Goal: Task Accomplishment & Management: Manage account settings

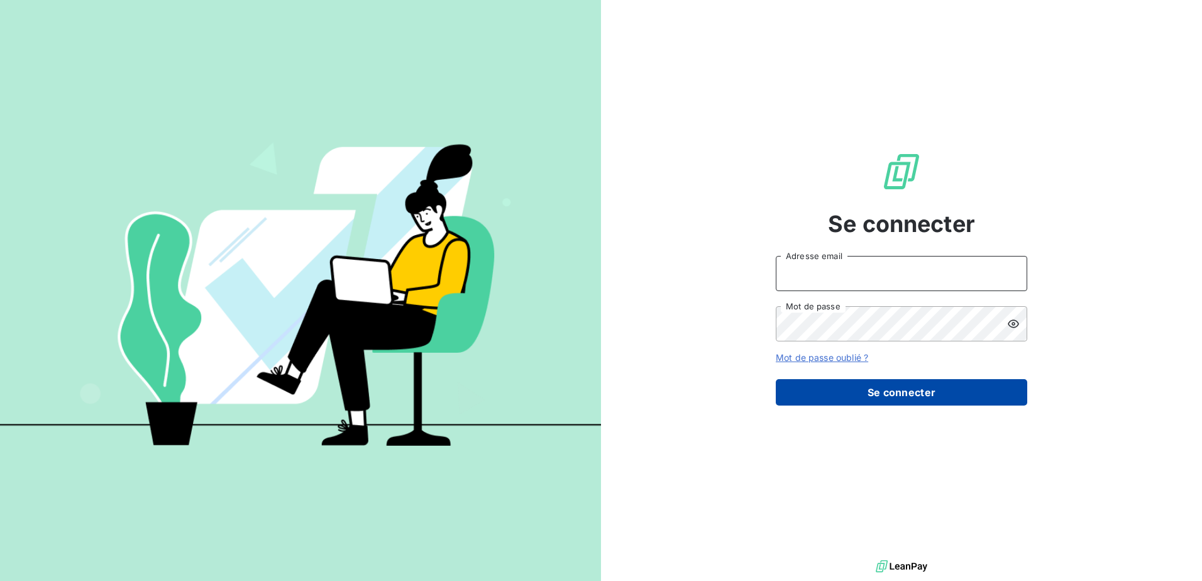
type input "[EMAIL_ADDRESS][DOMAIN_NAME]"
click at [900, 384] on button "Se connecter" at bounding box center [902, 392] width 252 height 26
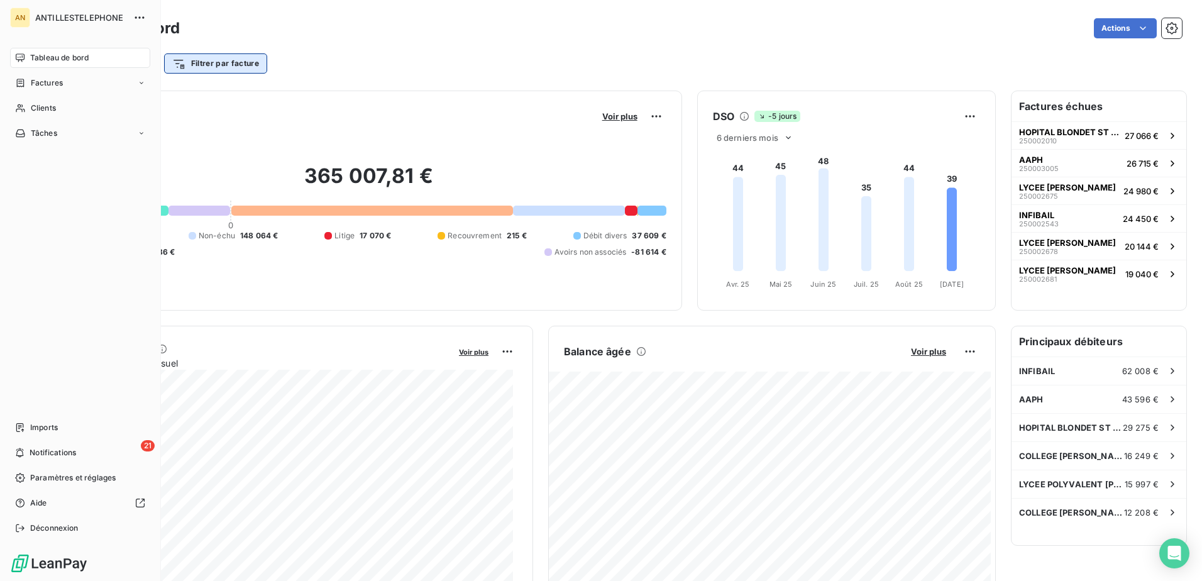
drag, startPoint x: 23, startPoint y: 104, endPoint x: 202, endPoint y: 66, distance: 183.2
click at [23, 105] on icon at bounding box center [20, 108] width 11 height 10
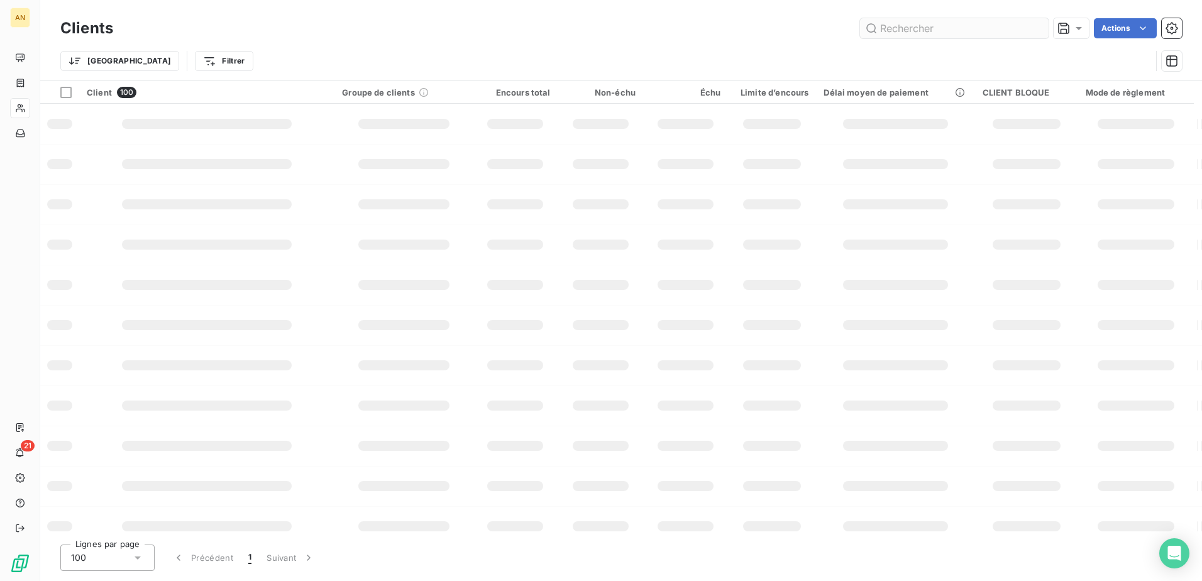
click at [910, 28] on input "text" at bounding box center [954, 28] width 189 height 20
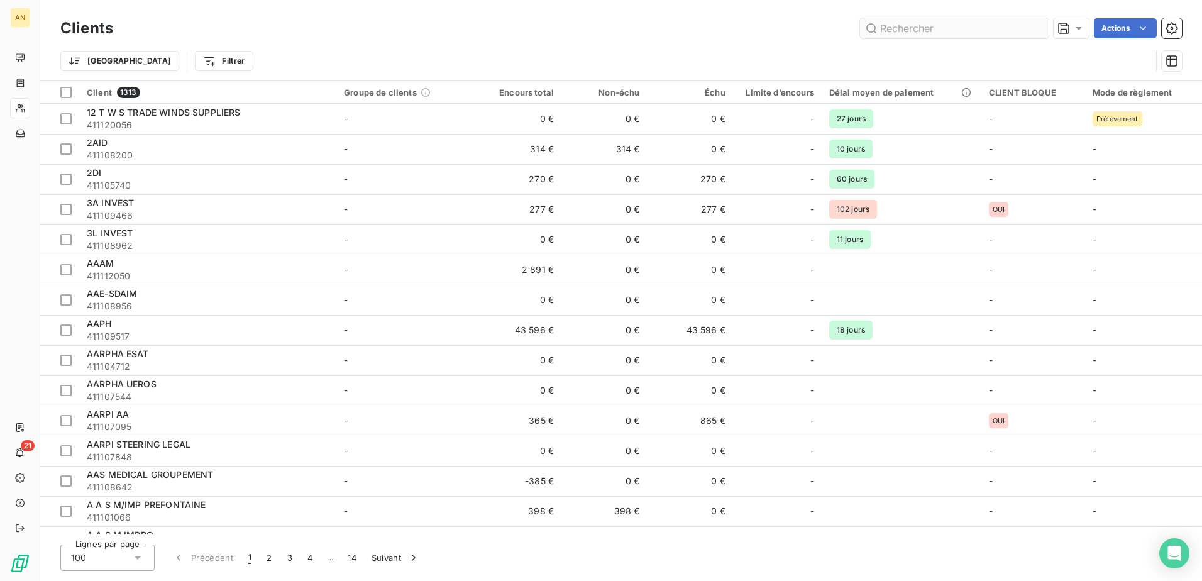
click at [913, 30] on input "text" at bounding box center [954, 28] width 189 height 20
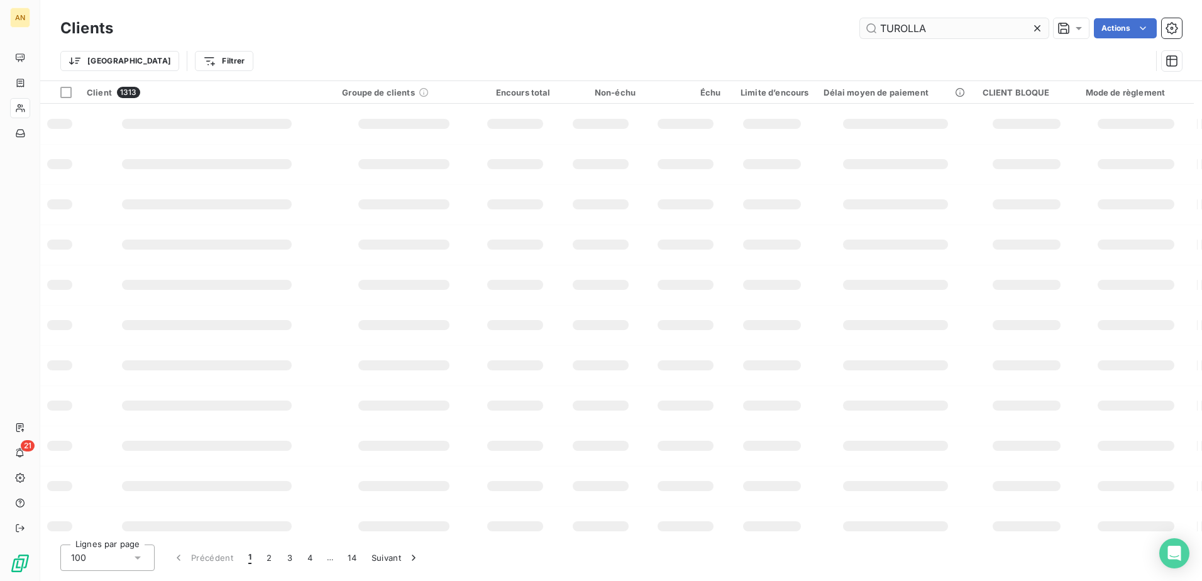
type input "TUROLLA"
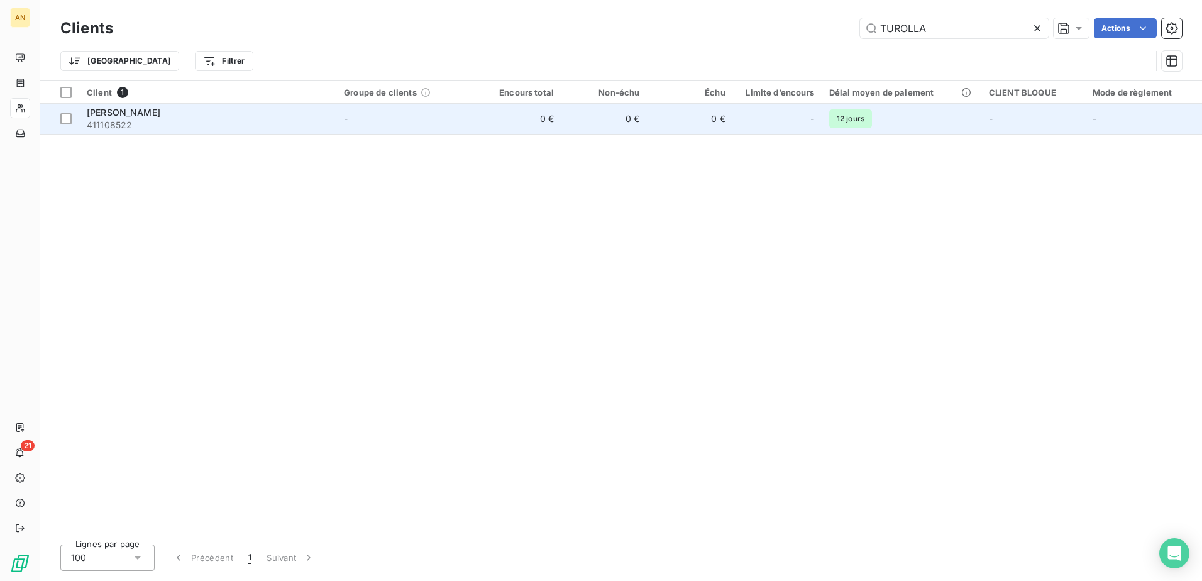
click at [525, 115] on td "0 €" at bounding box center [519, 119] width 86 height 30
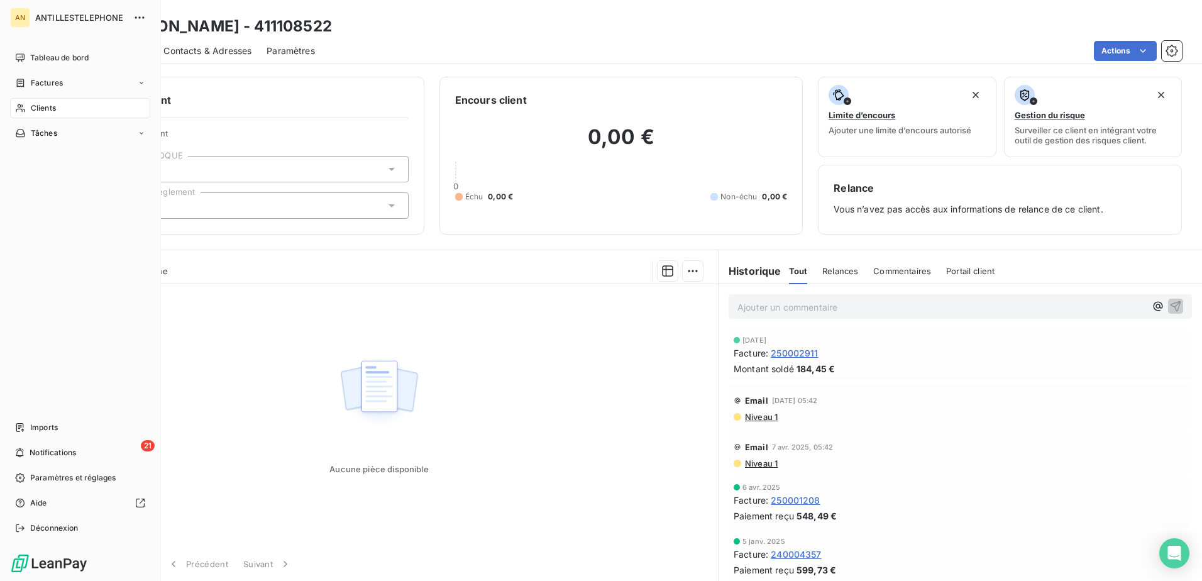
click at [23, 110] on icon at bounding box center [20, 108] width 11 height 10
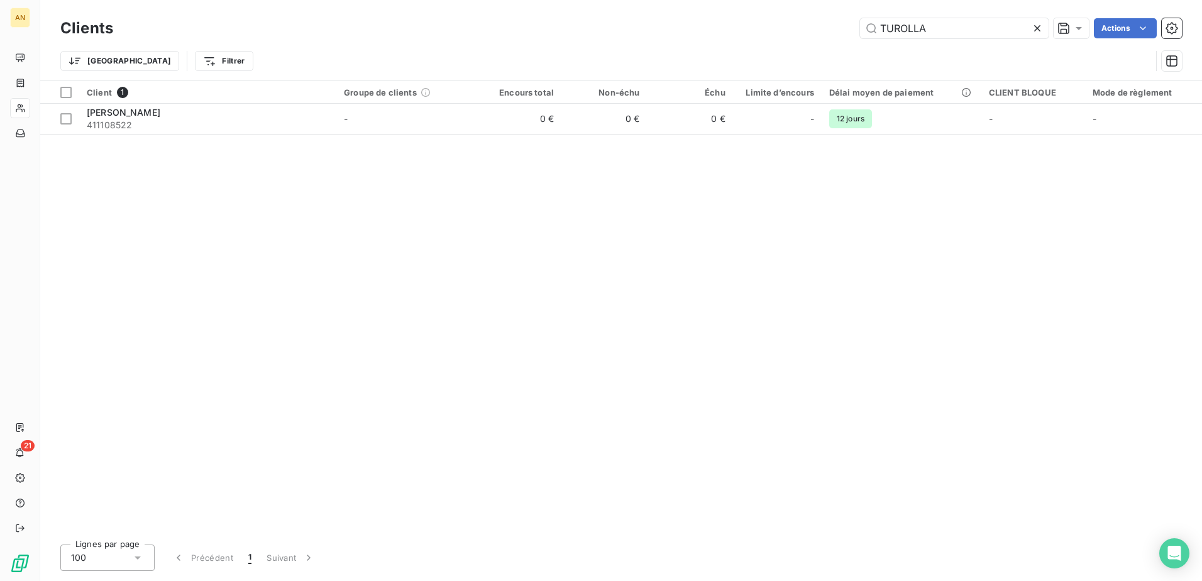
drag, startPoint x: 953, startPoint y: 30, endPoint x: 853, endPoint y: 25, distance: 99.5
click at [857, 25] on div "TUROLLA Actions" at bounding box center [655, 28] width 1054 height 20
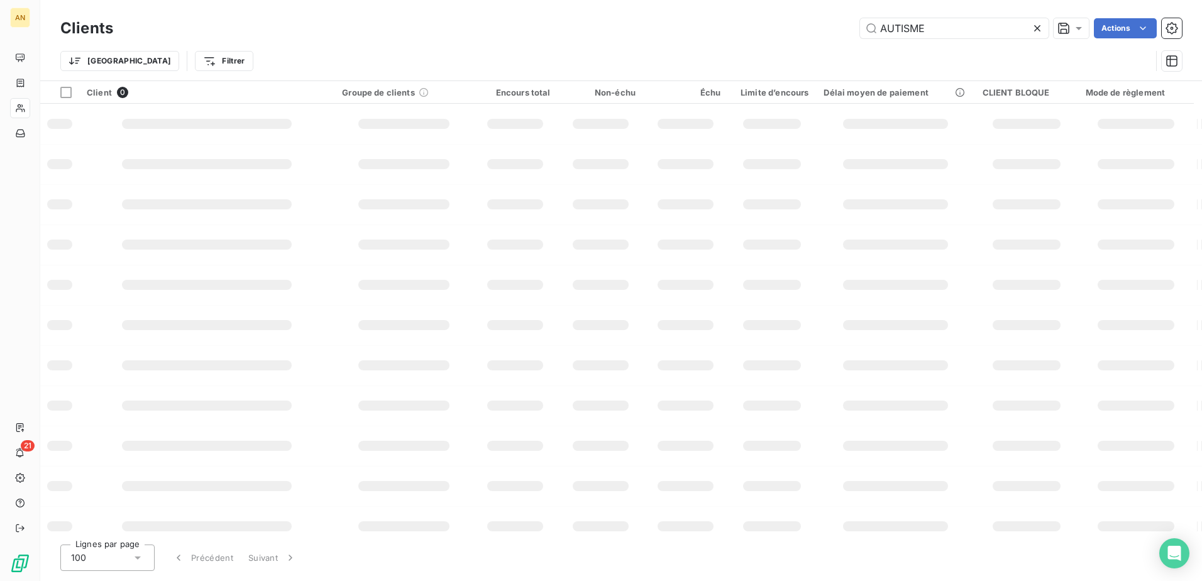
type input "AUTISME"
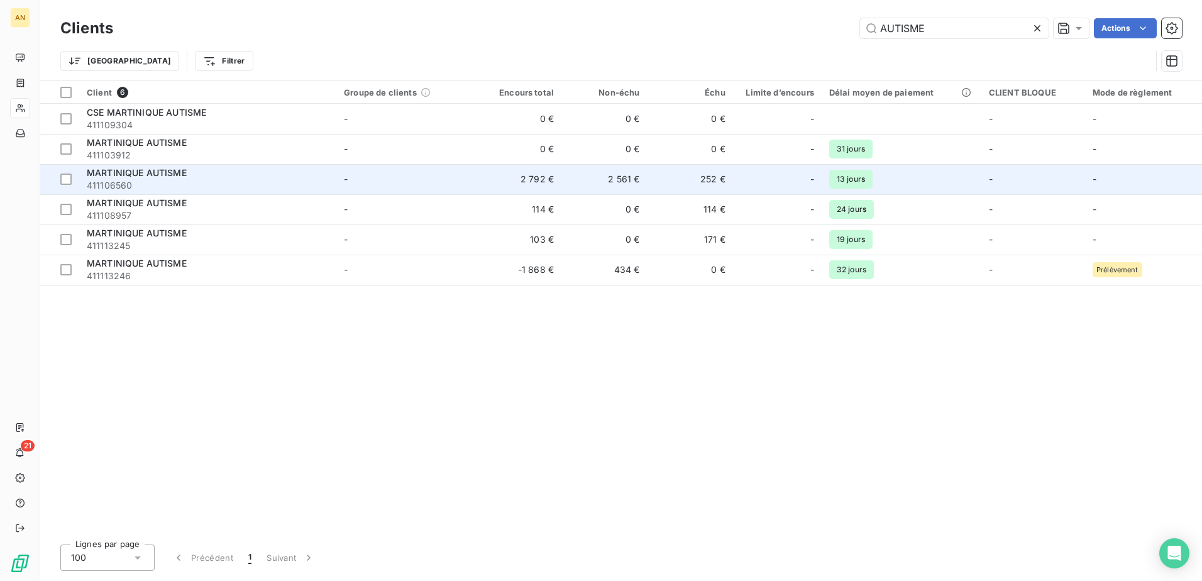
click at [398, 179] on td "-" at bounding box center [406, 179] width 140 height 30
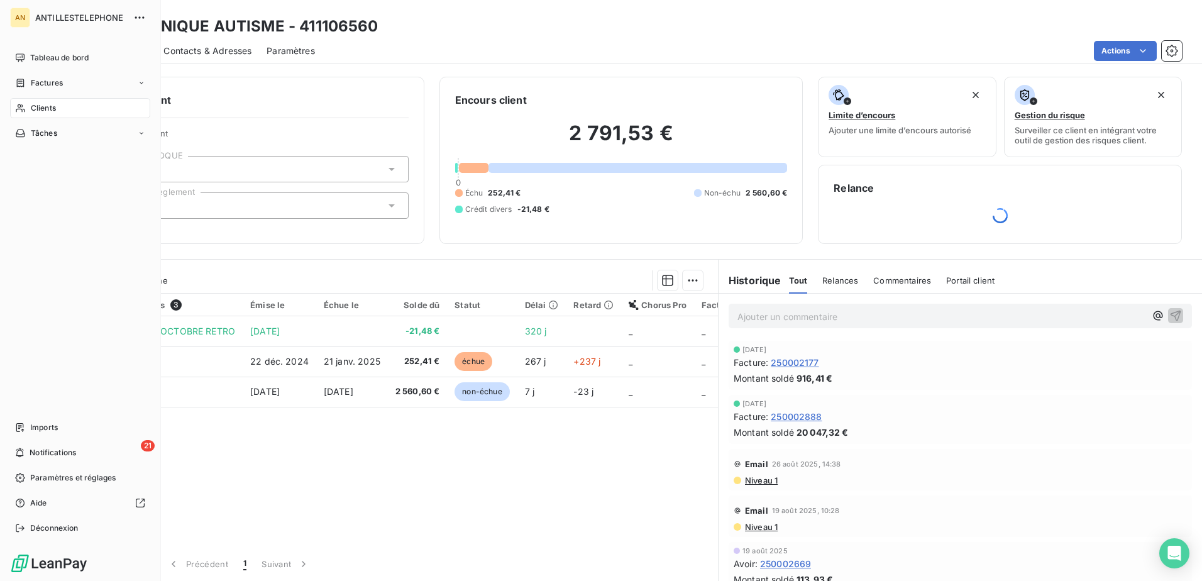
click at [23, 113] on div "Clients" at bounding box center [80, 108] width 140 height 20
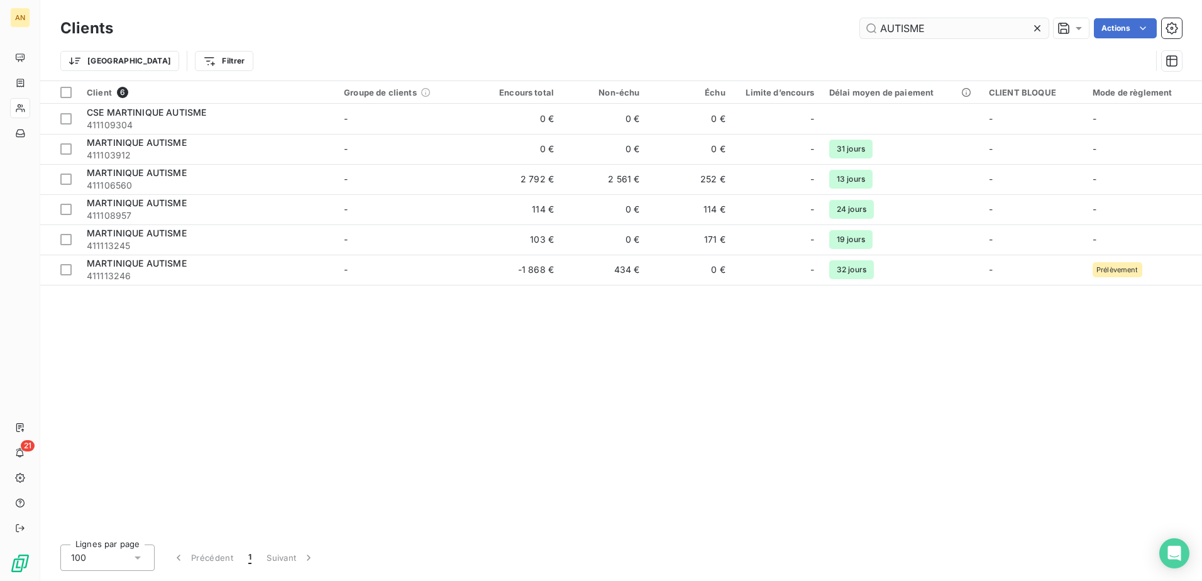
drag, startPoint x: 931, startPoint y: 31, endPoint x: 868, endPoint y: 31, distance: 63.5
click at [868, 31] on input "AUTISME" at bounding box center [954, 28] width 189 height 20
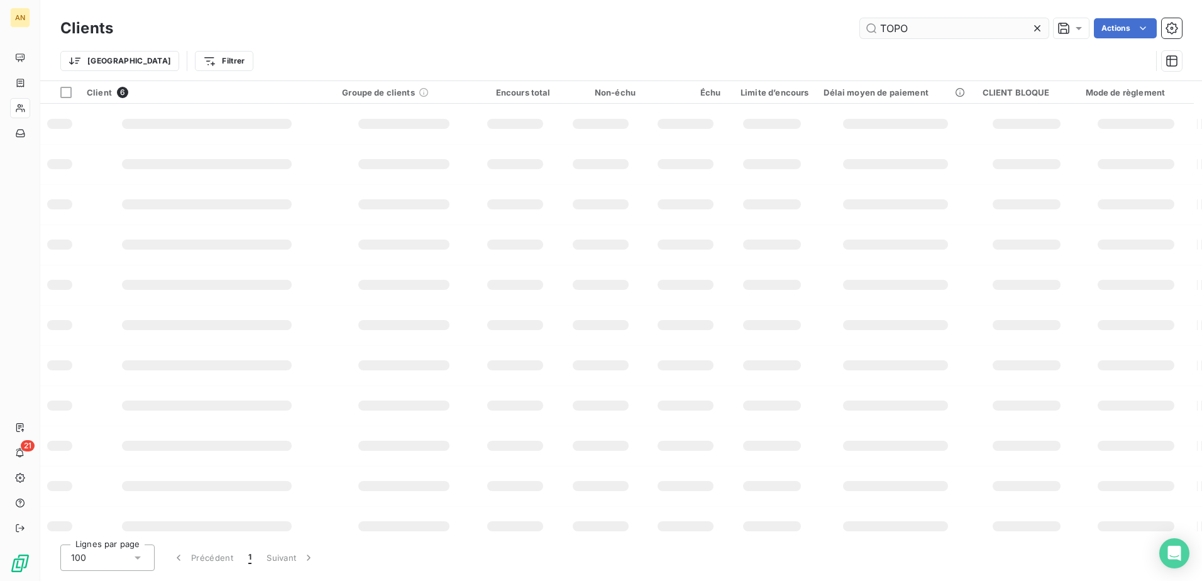
type input "TOPO"
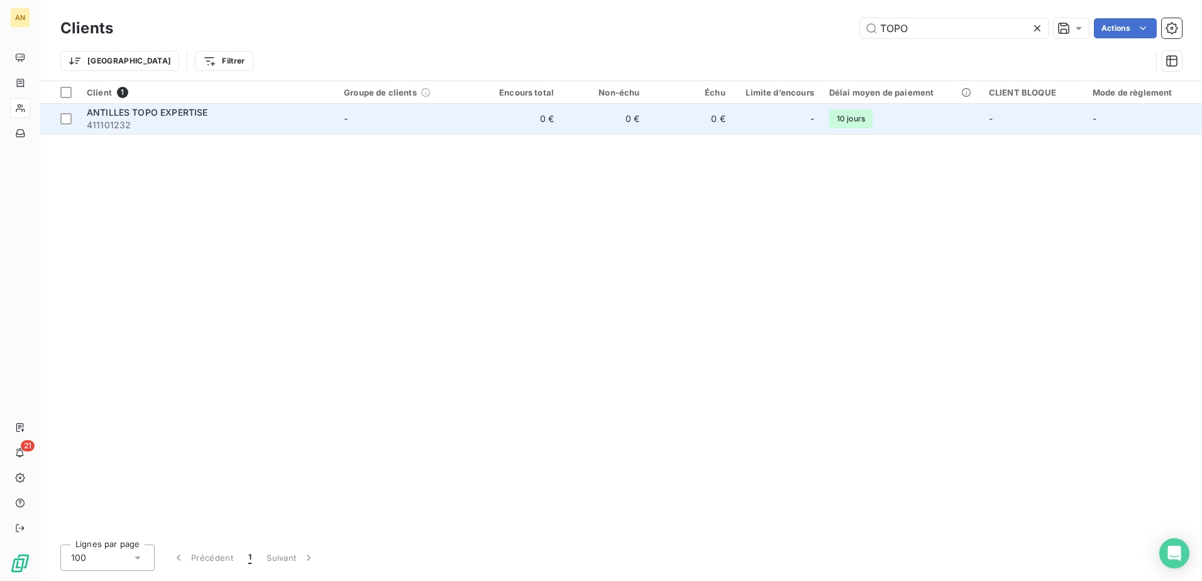
click at [614, 128] on td "0 €" at bounding box center [605, 119] width 86 height 30
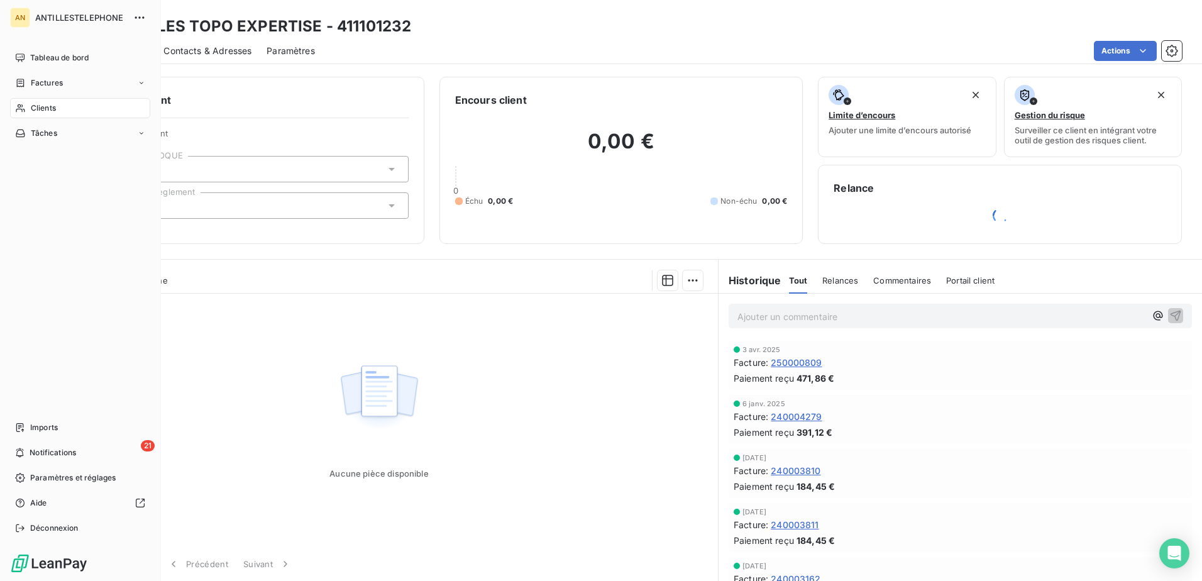
click at [28, 101] on div "Clients" at bounding box center [80, 108] width 140 height 20
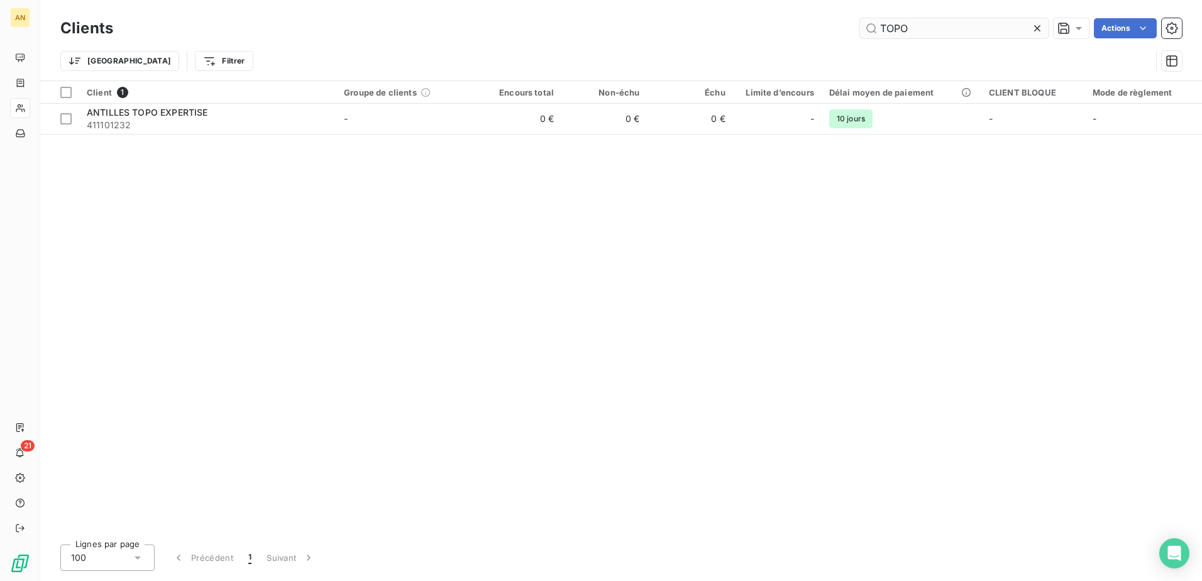
drag, startPoint x: 931, startPoint y: 34, endPoint x: 862, endPoint y: 32, distance: 68.6
click at [862, 32] on input "TOPO" at bounding box center [954, 28] width 189 height 20
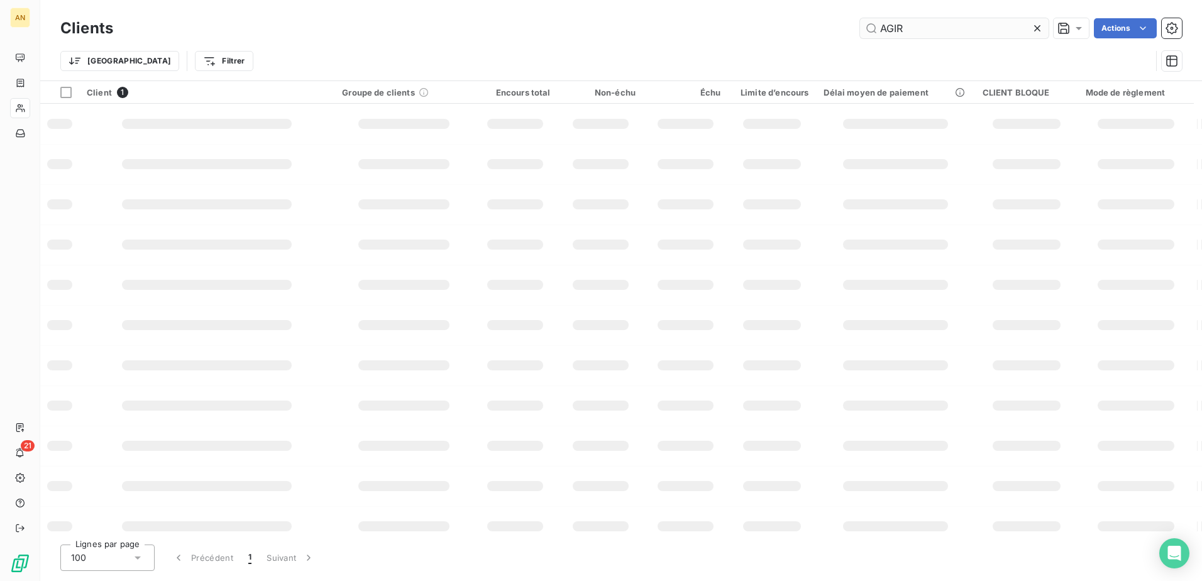
type input "AGIR"
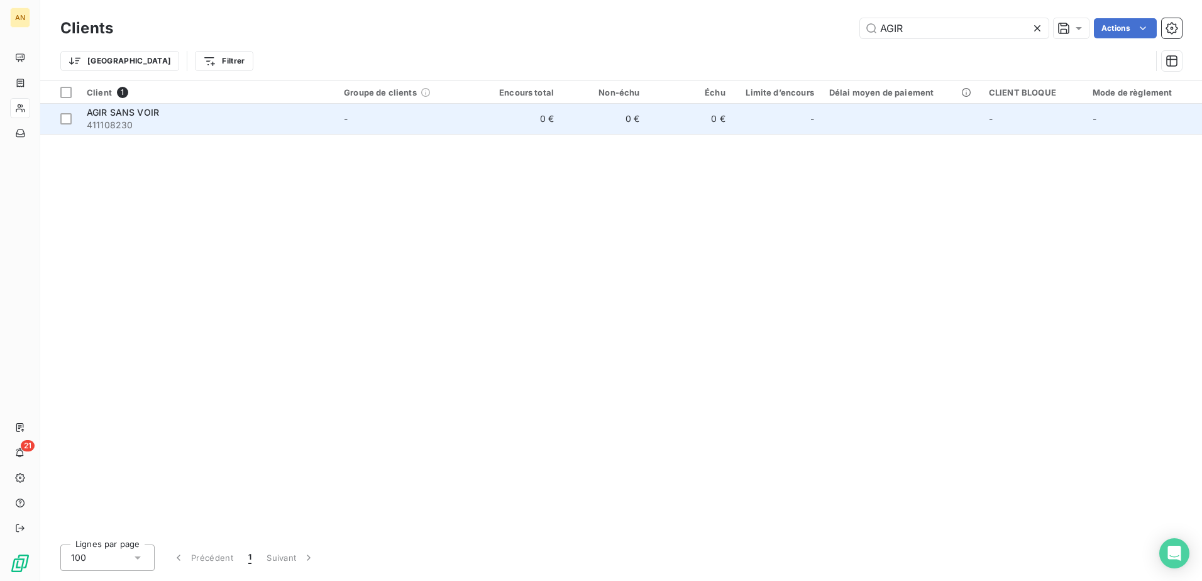
click at [418, 116] on td "-" at bounding box center [406, 119] width 140 height 30
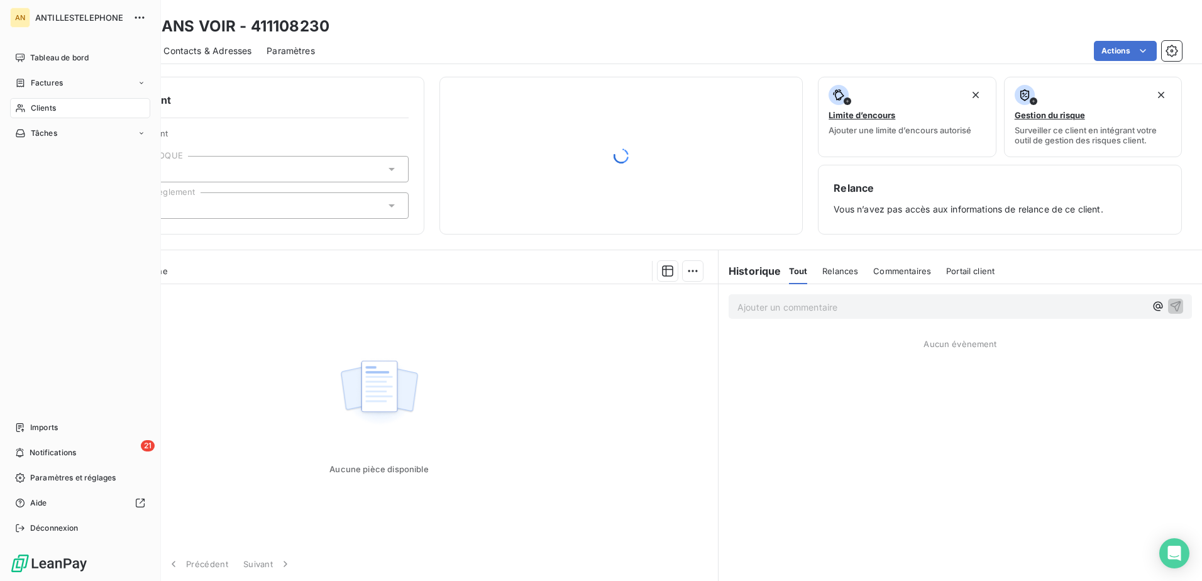
click at [19, 98] on div "Clients" at bounding box center [80, 108] width 140 height 20
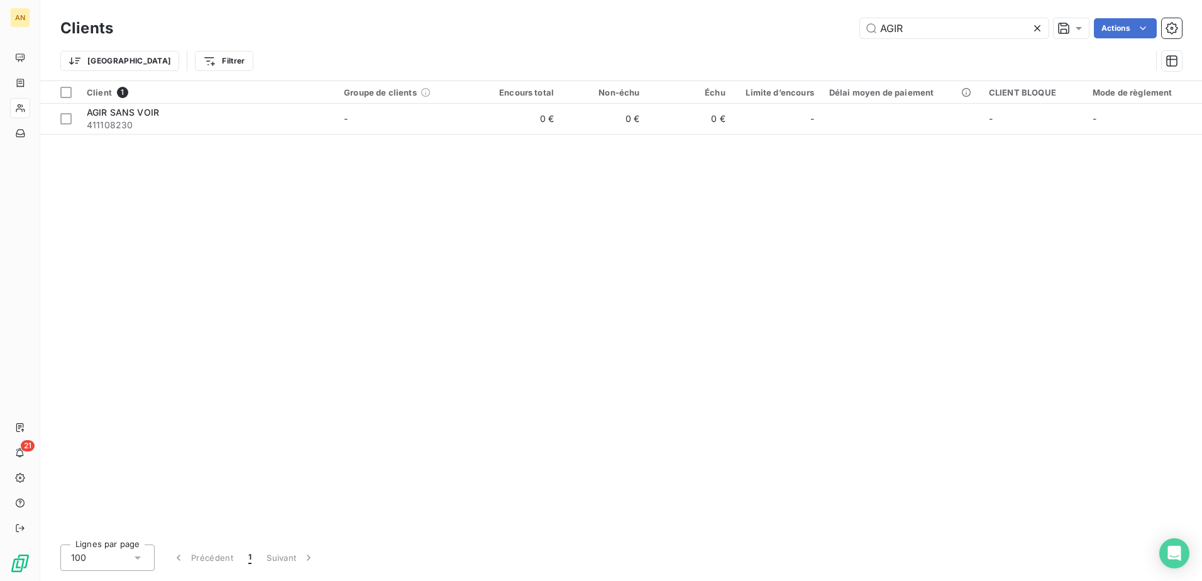
drag, startPoint x: 930, startPoint y: 34, endPoint x: 879, endPoint y: 38, distance: 50.5
click at [879, 38] on div "Clients AGIR Actions" at bounding box center [621, 28] width 1122 height 26
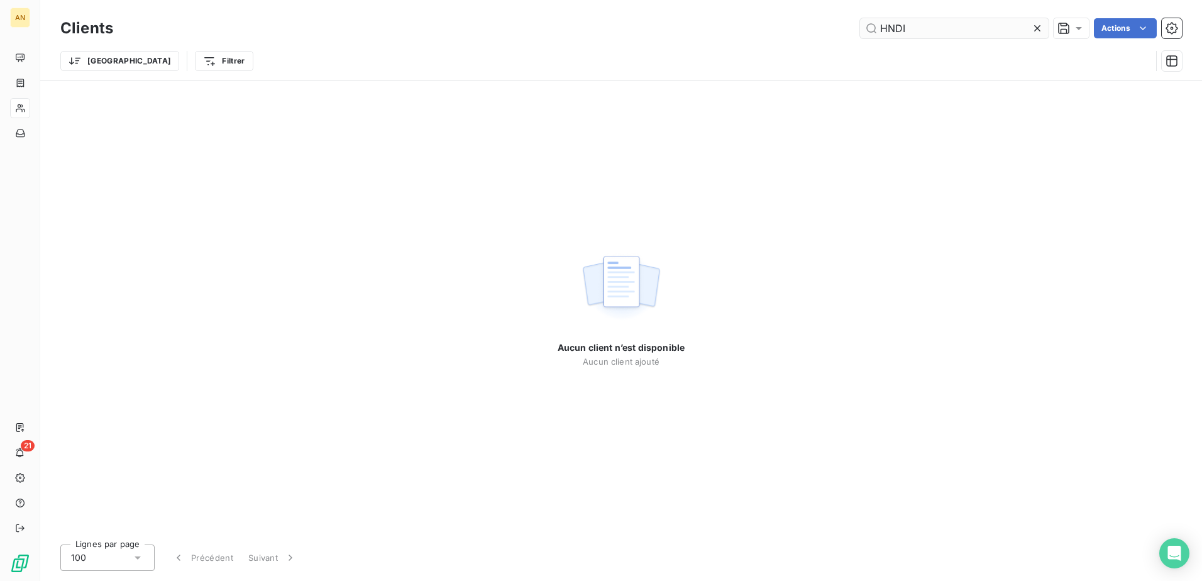
click at [893, 29] on input "HNDI" at bounding box center [954, 28] width 189 height 20
click at [887, 31] on input "HNDI" at bounding box center [954, 28] width 189 height 20
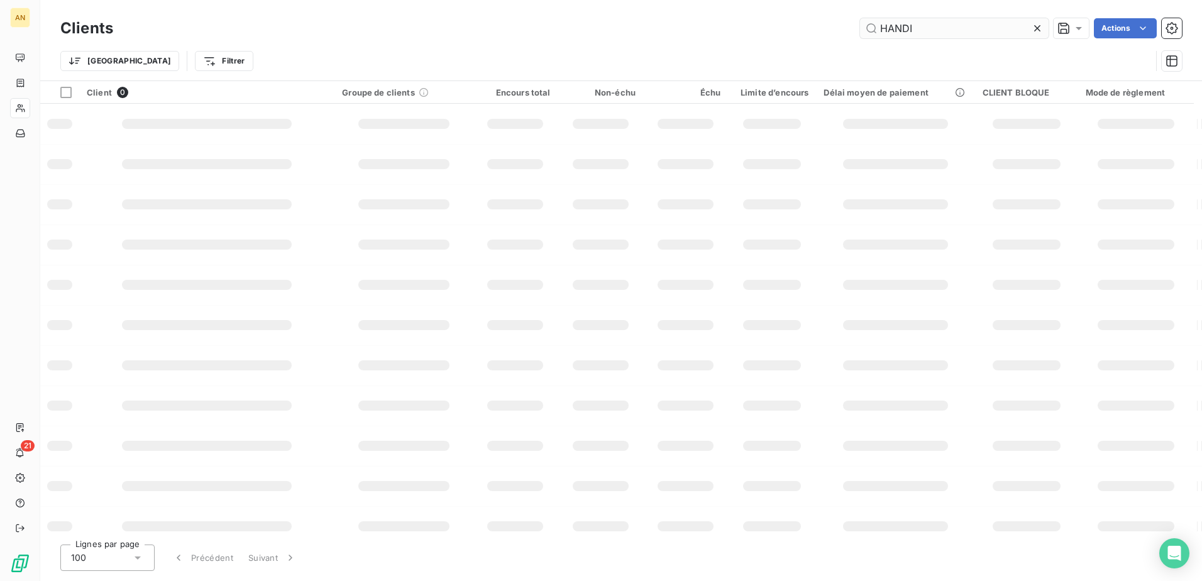
type input "HANDI"
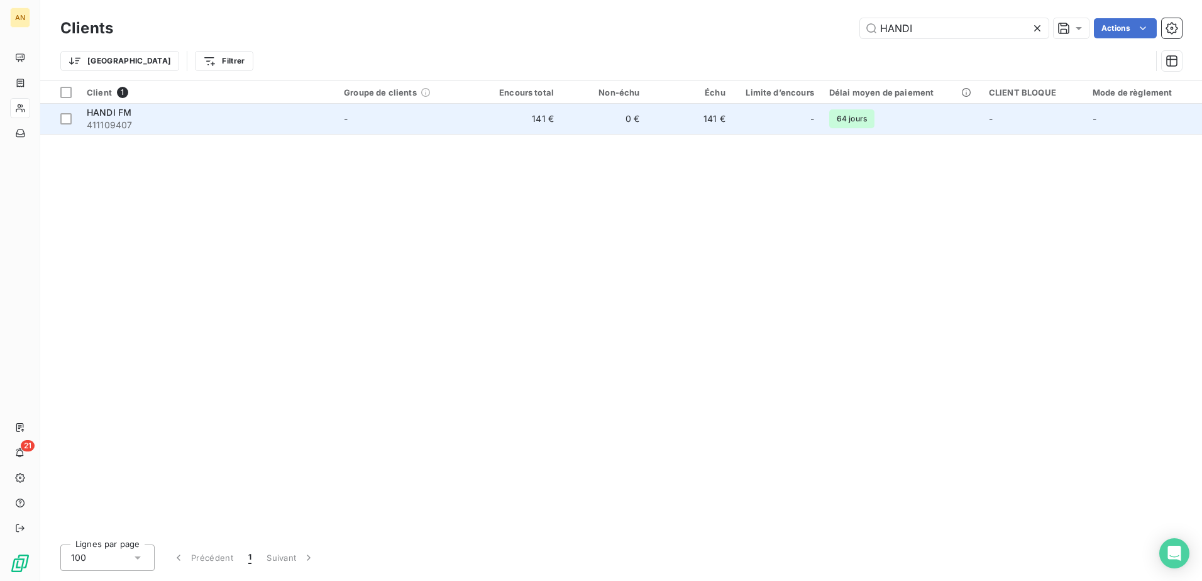
click at [713, 116] on td "141 €" at bounding box center [690, 119] width 86 height 30
